Goal: Find specific page/section: Find specific page/section

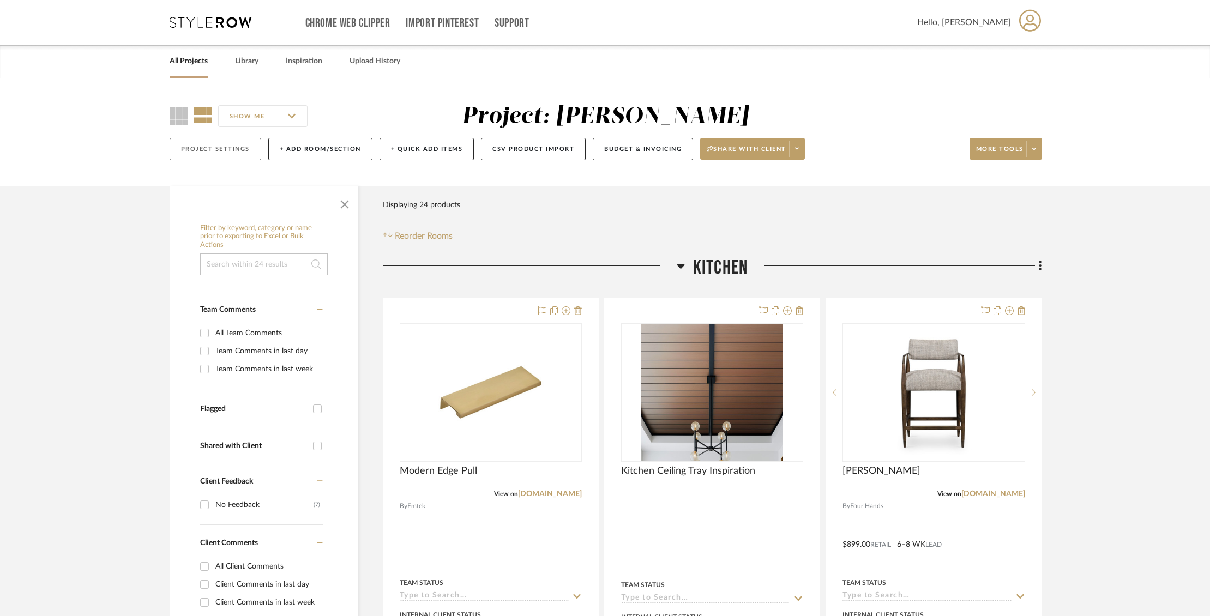
click at [240, 147] on button "Project Settings" at bounding box center [216, 149] width 92 height 22
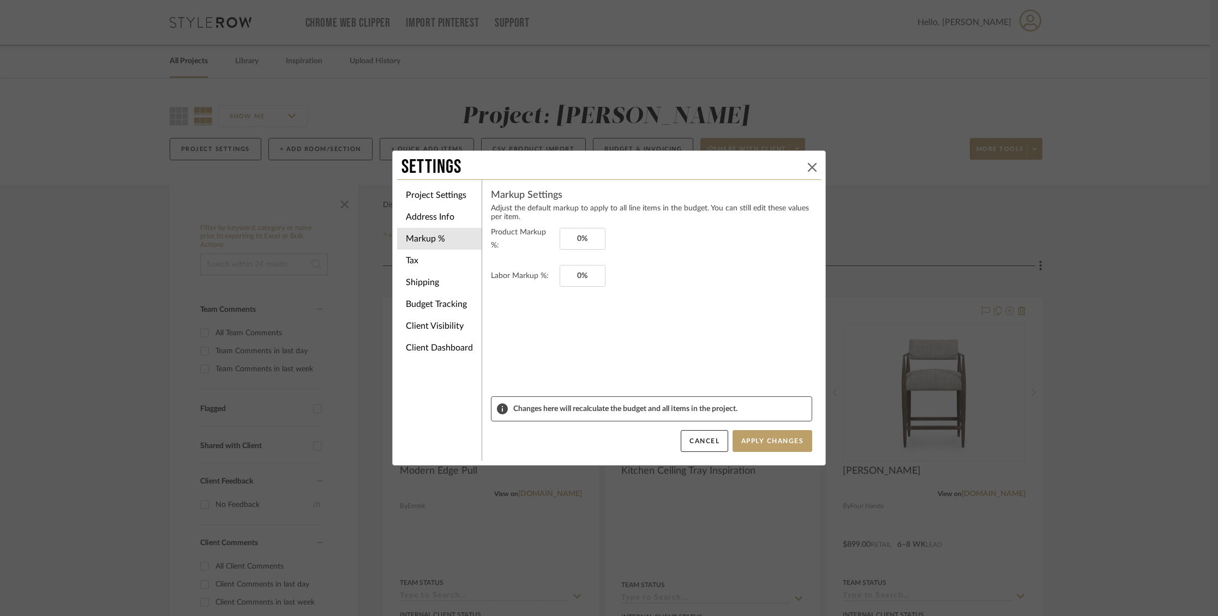
click at [808, 163] on icon at bounding box center [812, 167] width 9 height 9
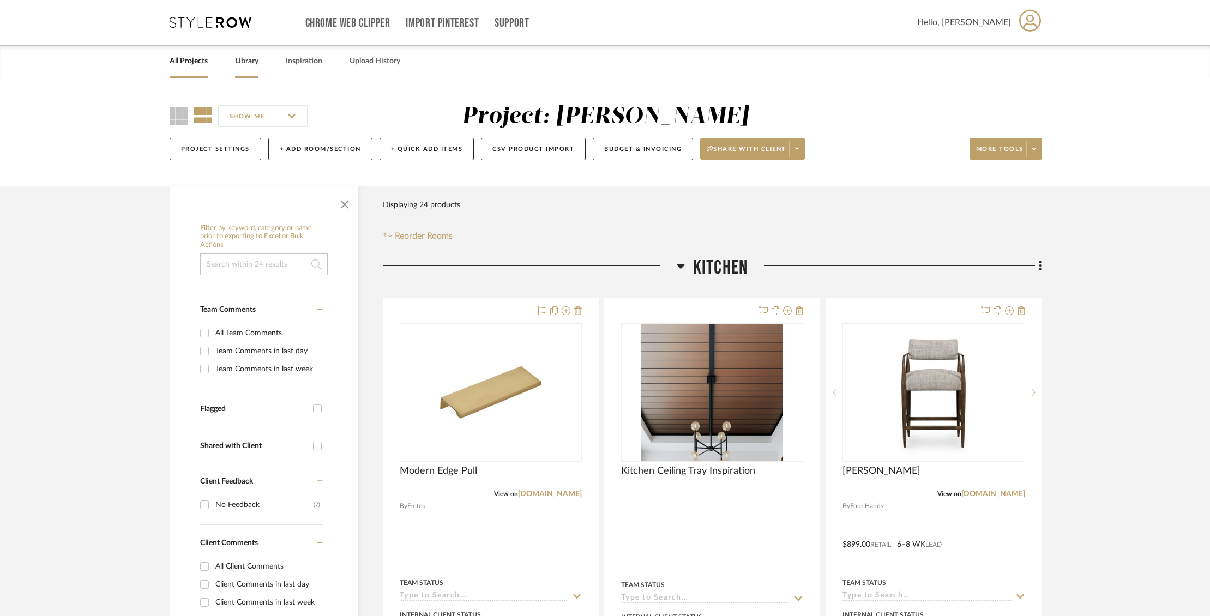
click at [256, 64] on link "Library" at bounding box center [246, 61] width 23 height 15
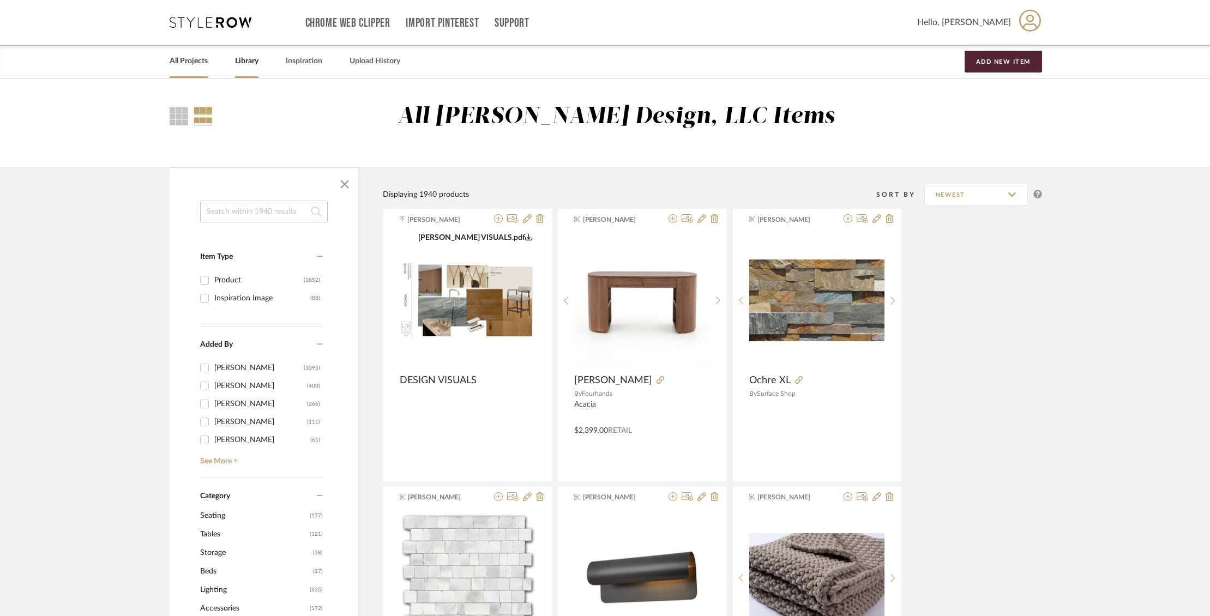
click at [190, 61] on link "All Projects" at bounding box center [189, 61] width 38 height 15
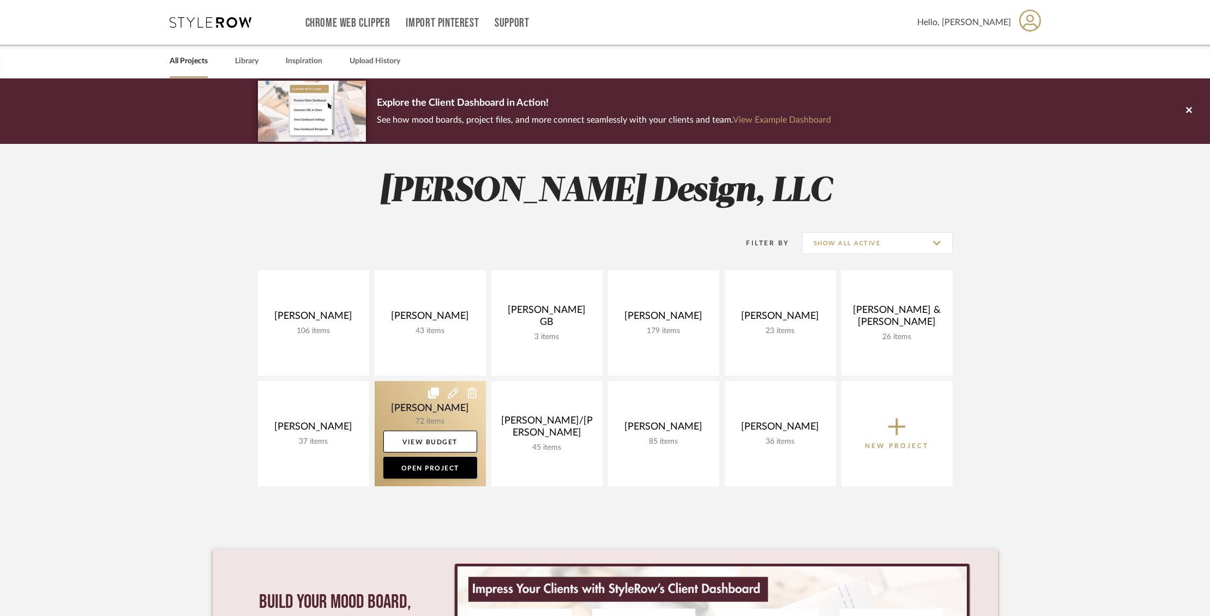
click at [416, 405] on link at bounding box center [430, 433] width 111 height 105
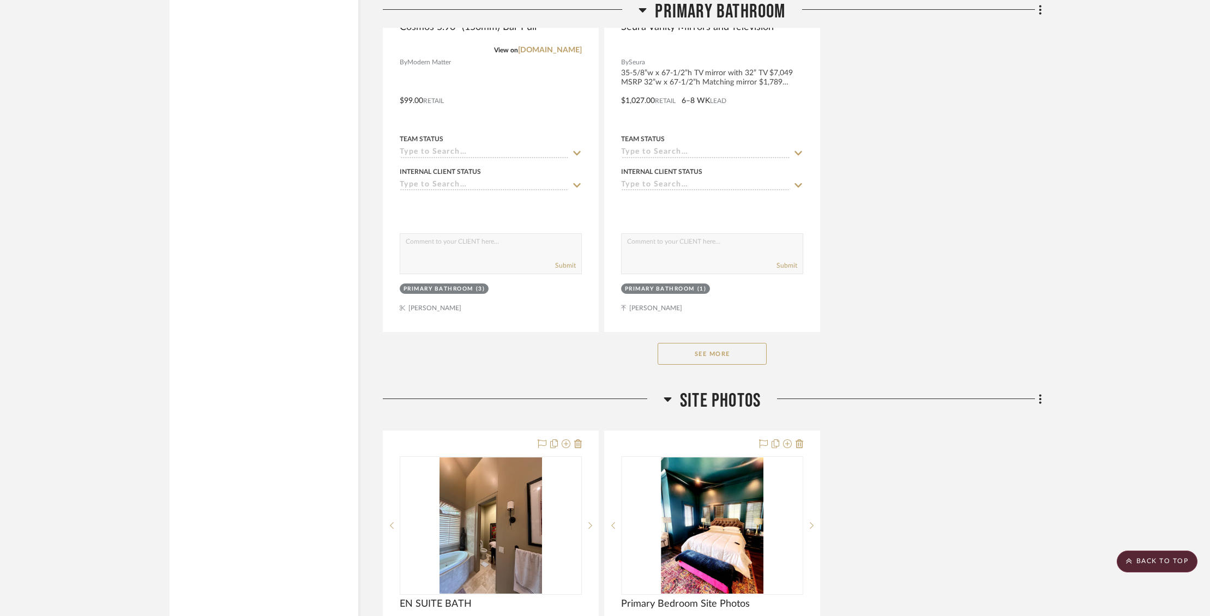
scroll to position [5017, 0]
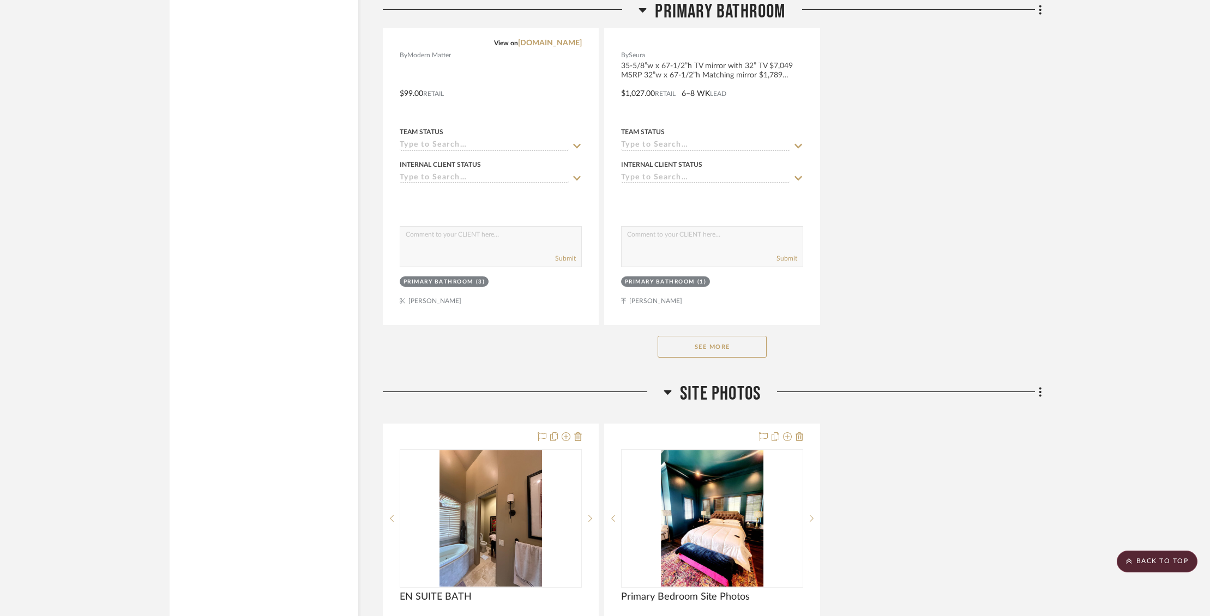
click at [699, 336] on button "See More" at bounding box center [712, 347] width 109 height 22
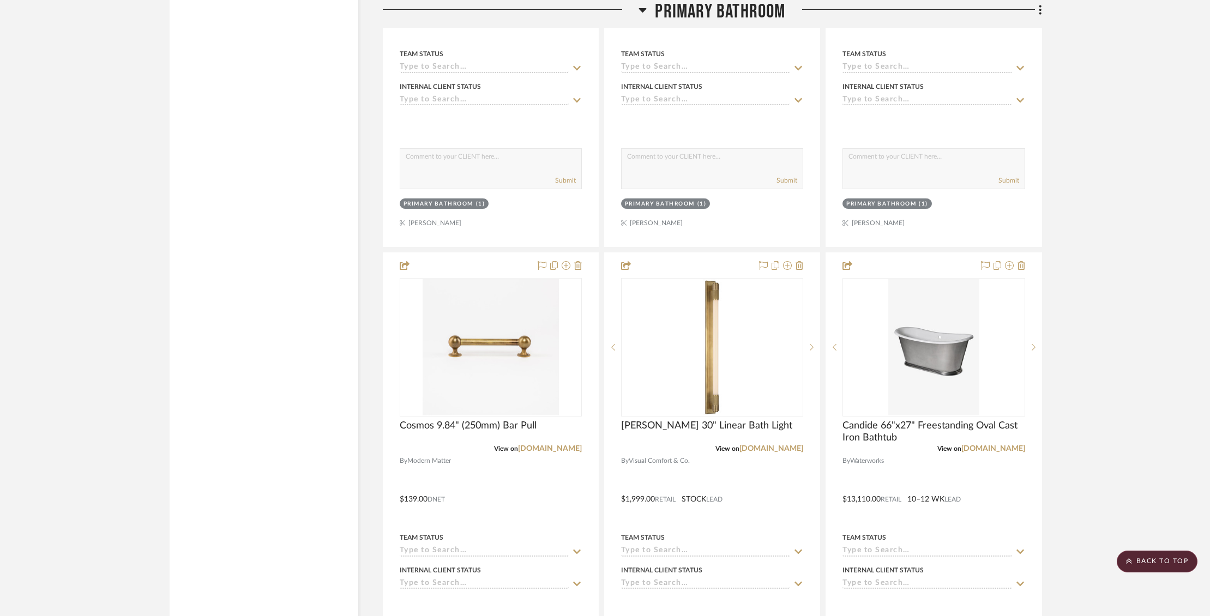
scroll to position [6549, 0]
click at [0, 0] on img at bounding box center [0, 0] width 0 height 0
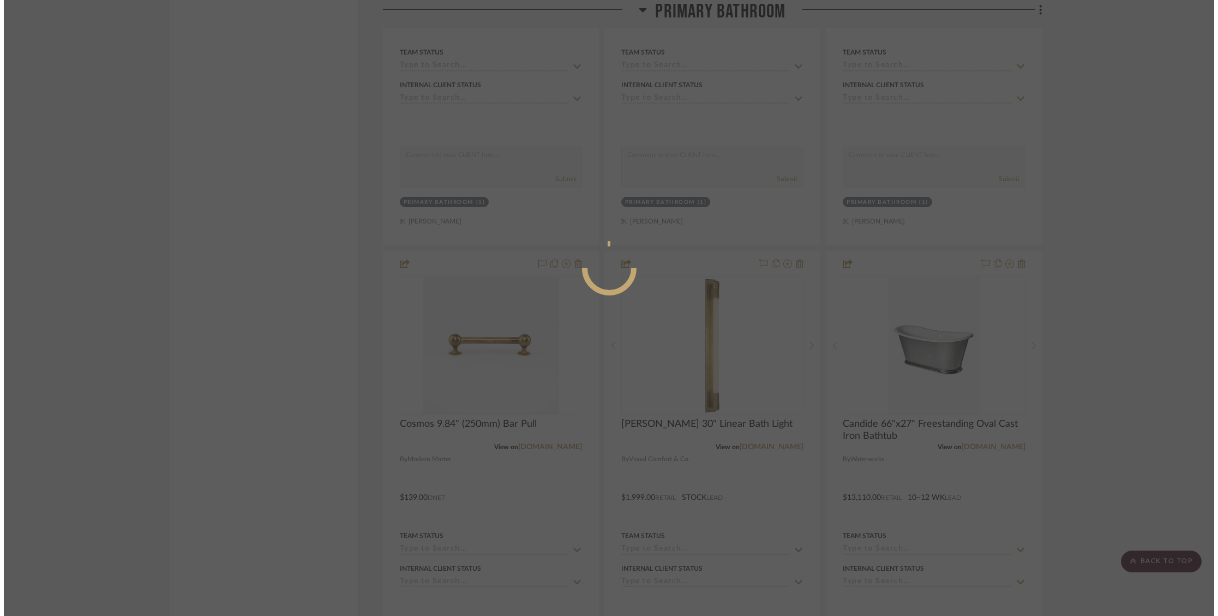
scroll to position [0, 0]
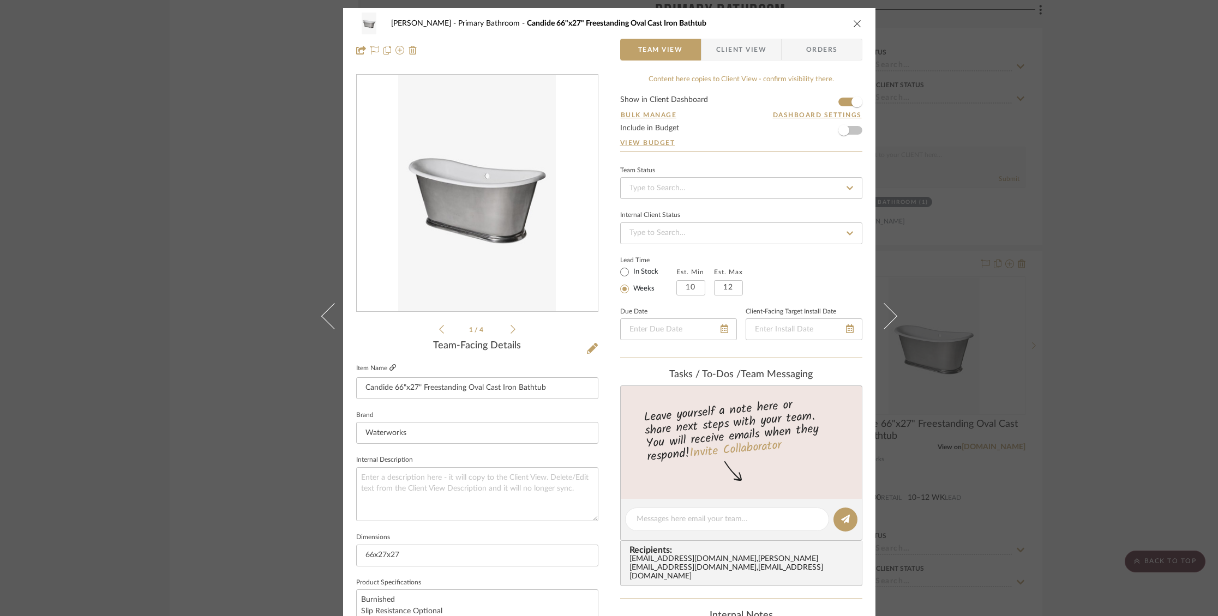
click at [391, 370] on icon at bounding box center [392, 367] width 7 height 7
